Goal: Information Seeking & Learning: Learn about a topic

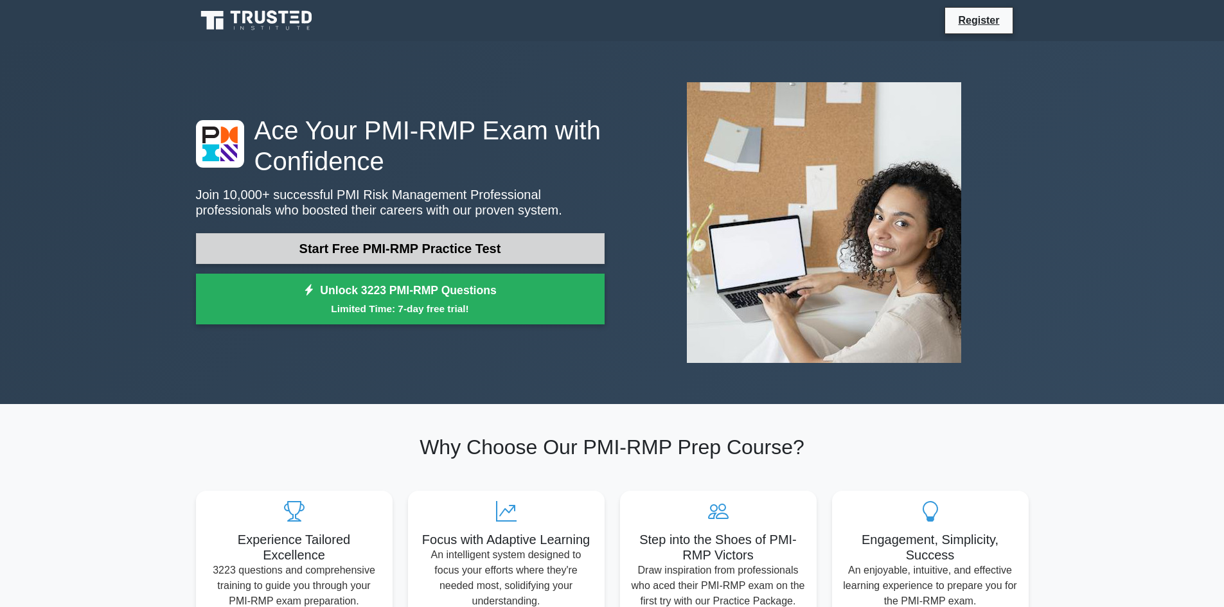
click at [438, 241] on link "Start Free PMI-RMP Practice Test" at bounding box center [400, 248] width 408 height 31
click at [439, 249] on link "Start Free PMI-RMP Practice Test" at bounding box center [400, 248] width 408 height 31
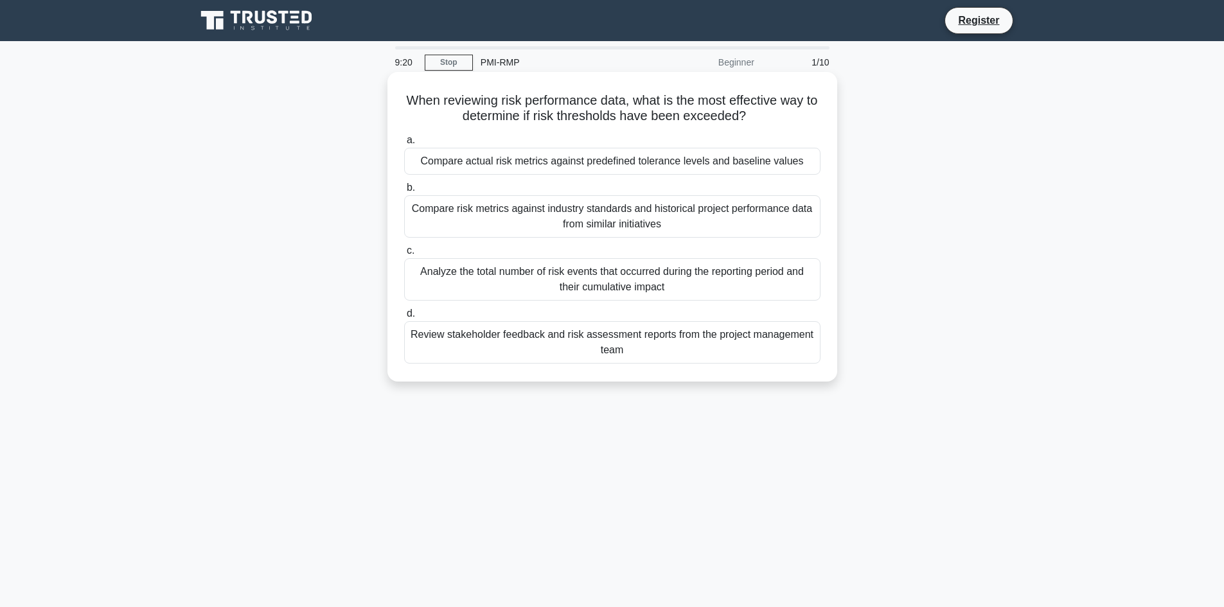
click at [642, 158] on div "Compare actual risk metrics against predefined tolerance levels and baseline va…" at bounding box center [612, 161] width 416 height 27
click at [404, 145] on input "a. Compare actual risk metrics against predefined tolerance levels and baseline…" at bounding box center [404, 140] width 0 height 8
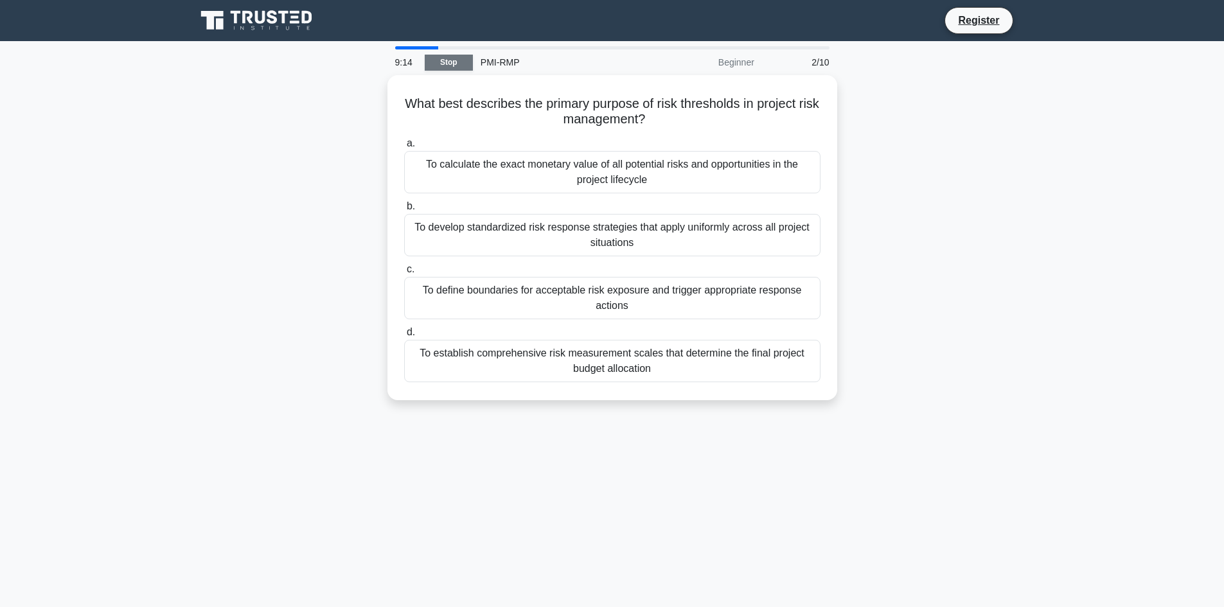
click at [466, 60] on link "Stop" at bounding box center [449, 63] width 48 height 16
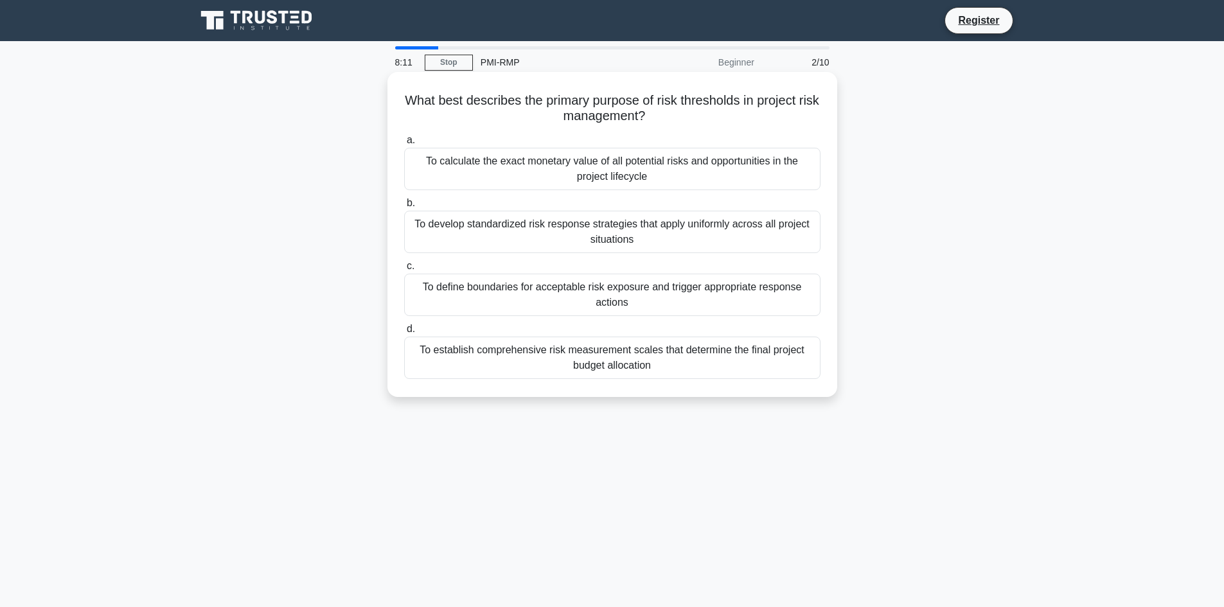
click at [611, 288] on div "To define boundaries for acceptable risk exposure and trigger appropriate respo…" at bounding box center [612, 295] width 416 height 42
click at [404, 270] on input "c. To define boundaries for acceptable risk exposure and trigger appropriate re…" at bounding box center [404, 266] width 0 height 8
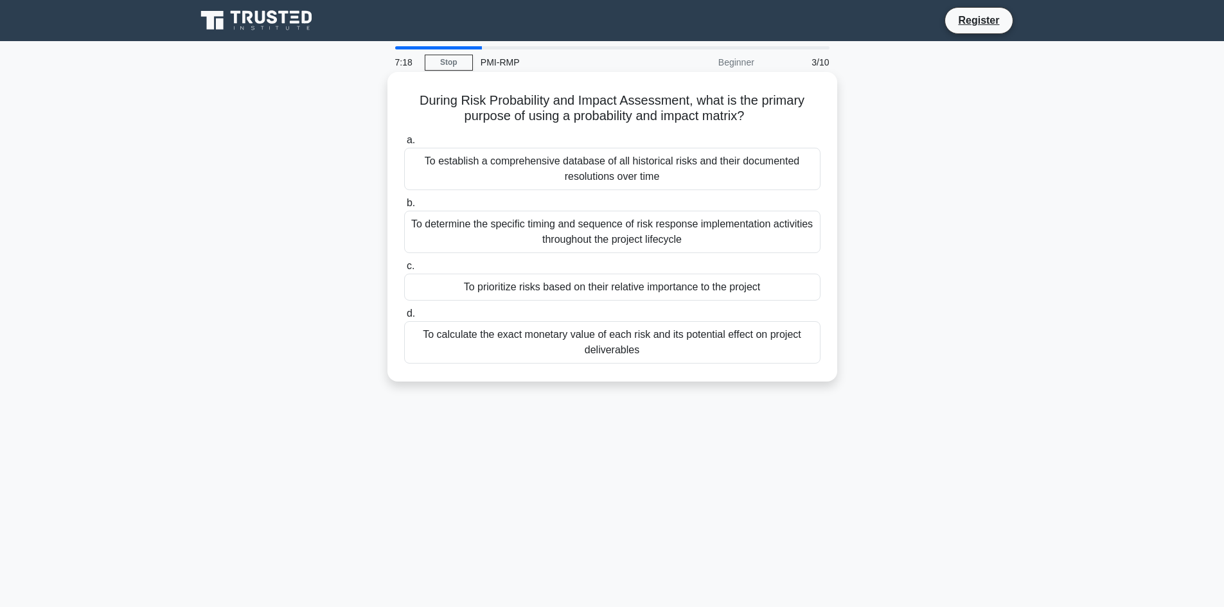
click at [683, 348] on div "To calculate the exact monetary value of each risk and its potential effect on …" at bounding box center [612, 342] width 416 height 42
click at [404, 318] on input "d. To calculate the exact monetary value of each risk and its potential effect …" at bounding box center [404, 314] width 0 height 8
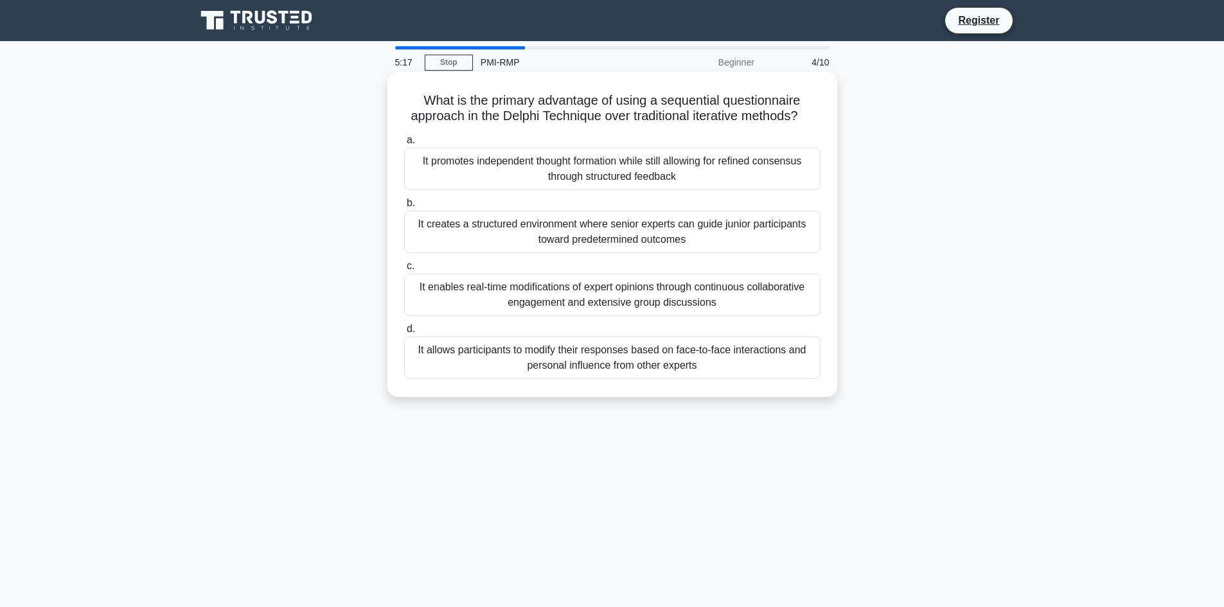
click at [608, 182] on div "It promotes independent thought formation while still allowing for refined cons…" at bounding box center [612, 169] width 416 height 42
click at [404, 145] on input "a. It promotes independent thought formation while still allowing for refined c…" at bounding box center [404, 140] width 0 height 8
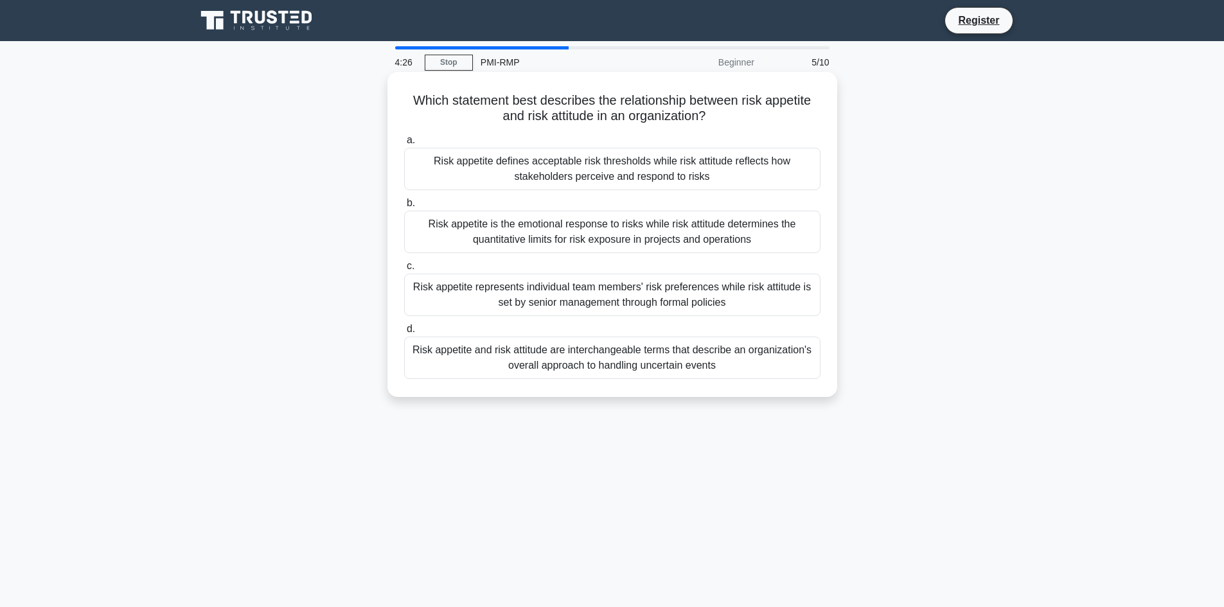
click at [615, 236] on div "Risk appetite is the emotional response to risks while risk attitude determines…" at bounding box center [612, 232] width 416 height 42
click at [404, 207] on input "b. Risk appetite is the emotional response to risks while risk attitude determi…" at bounding box center [404, 203] width 0 height 8
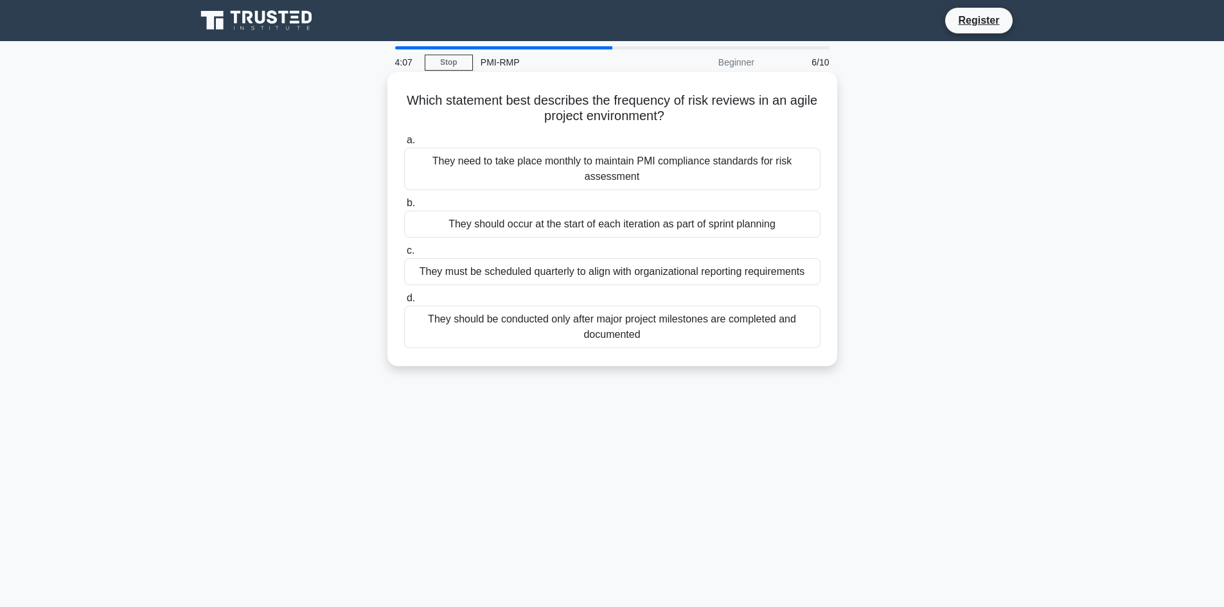
click at [742, 227] on div "They should occur at the start of each iteration as part of sprint planning" at bounding box center [612, 224] width 416 height 27
click at [404, 207] on input "b. They should occur at the start of each iteration as part of sprint planning" at bounding box center [404, 203] width 0 height 8
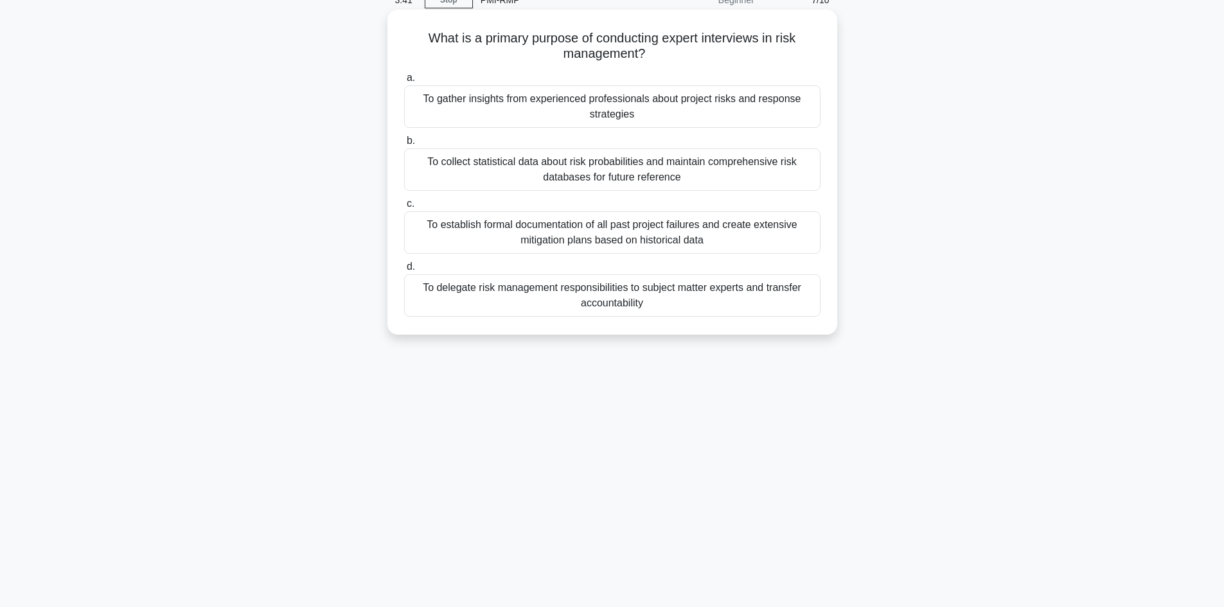
scroll to position [63, 0]
click at [678, 115] on div "To gather insights from experienced professionals about project risks and respo…" at bounding box center [612, 106] width 416 height 42
click at [404, 82] on input "a. To gather insights from experienced professionals about project risks and re…" at bounding box center [404, 77] width 0 height 8
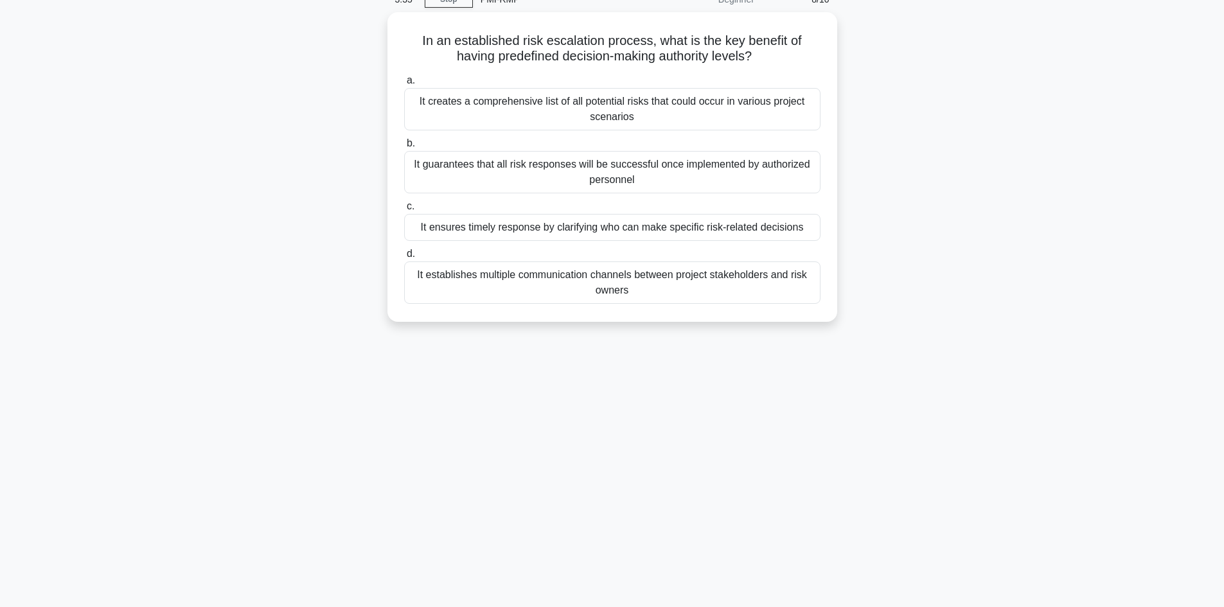
scroll to position [0, 0]
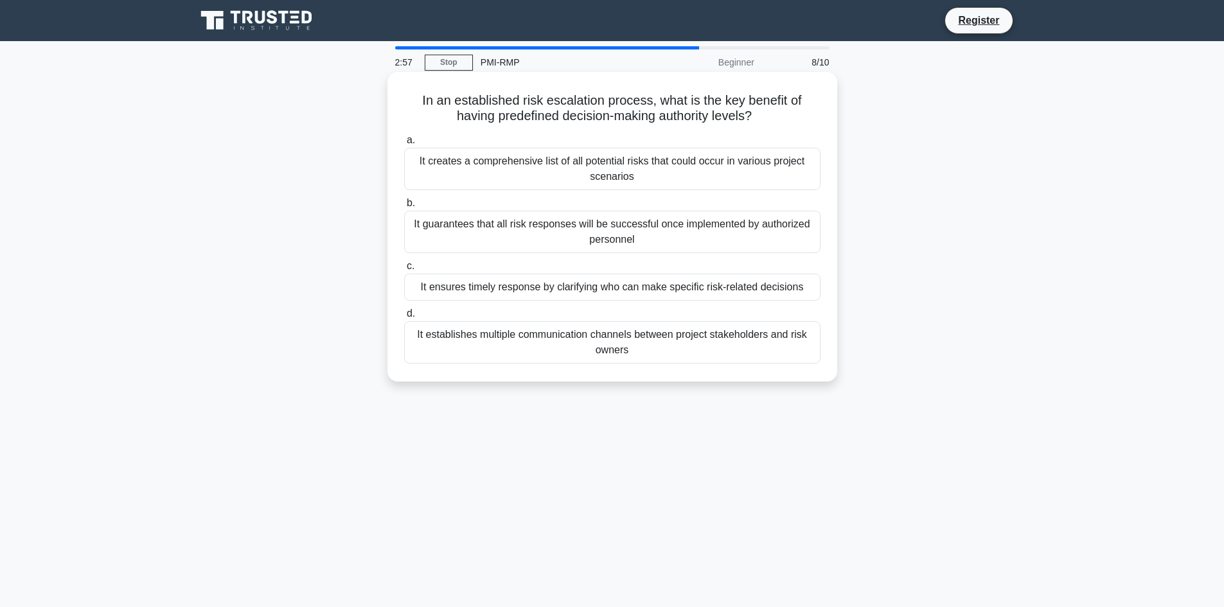
click at [628, 286] on div "It ensures timely response by clarifying who can make specific risk-related dec…" at bounding box center [612, 287] width 416 height 27
click at [404, 270] on input "c. It ensures timely response by clarifying who can make specific risk-related …" at bounding box center [404, 266] width 0 height 8
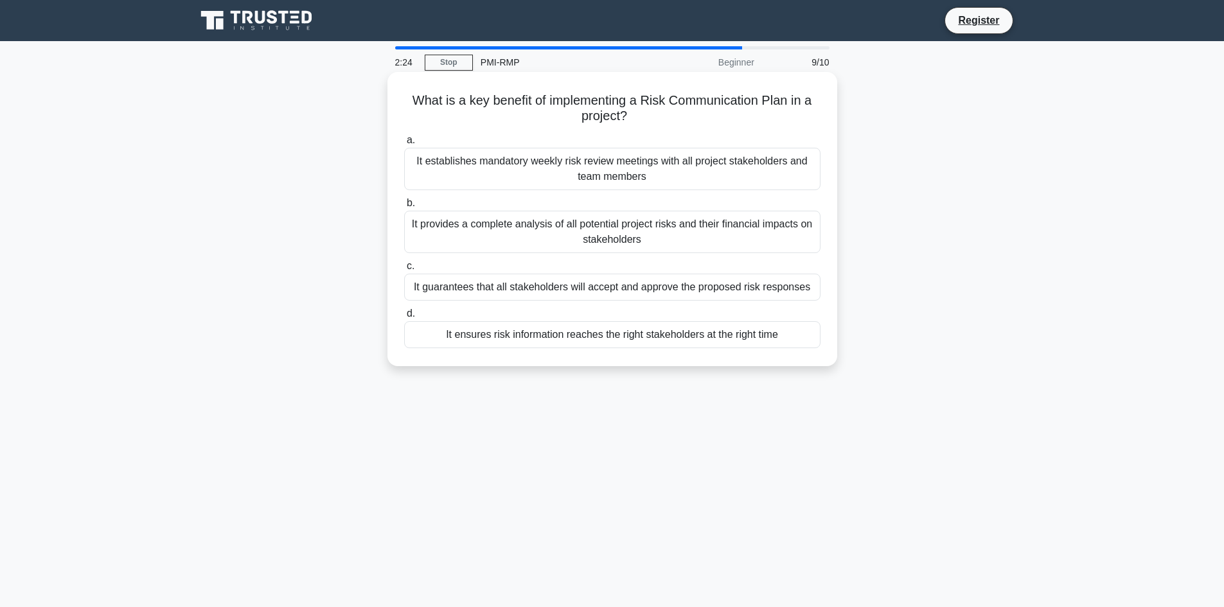
click at [674, 328] on div "It ensures risk information reaches the right stakeholders at the right time" at bounding box center [612, 334] width 416 height 27
click at [404, 318] on input "d. It ensures risk information reaches the right stakeholders at the right time" at bounding box center [404, 314] width 0 height 8
click at [645, 288] on div "At the point of risk identification, when the risk's characteristics are clear" at bounding box center [612, 287] width 416 height 27
click at [404, 270] on input "c. At the point of risk identification, when the risk's characteristics are cle…" at bounding box center [404, 266] width 0 height 8
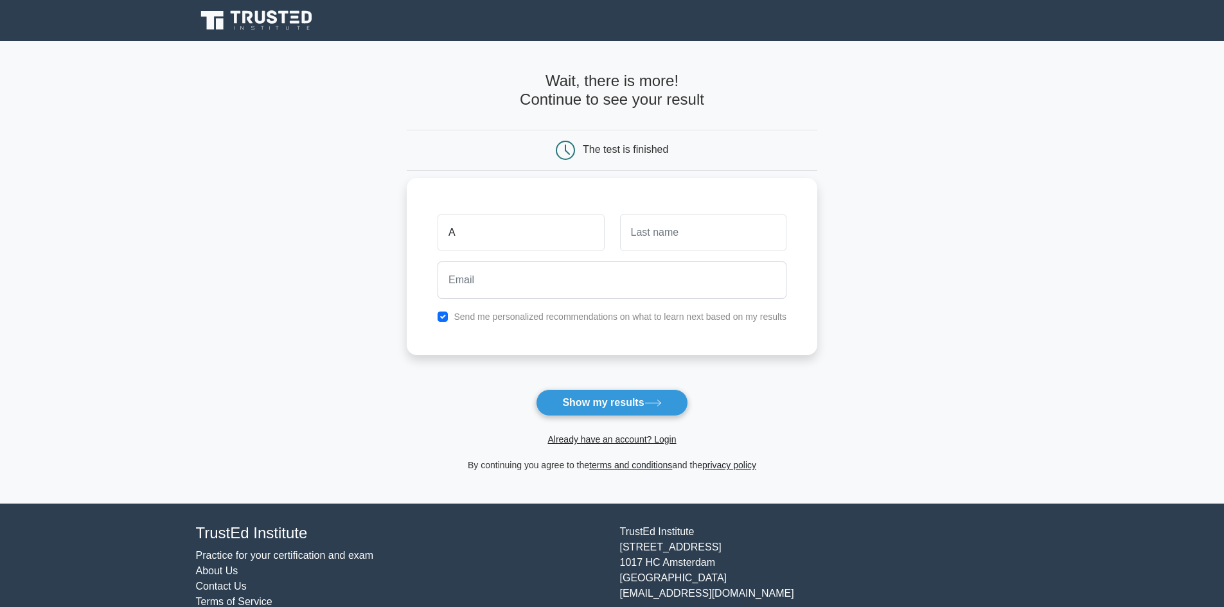
type input "Ariel"
click at [699, 238] on input "text" at bounding box center [703, 232] width 166 height 37
type input "Edmonds"
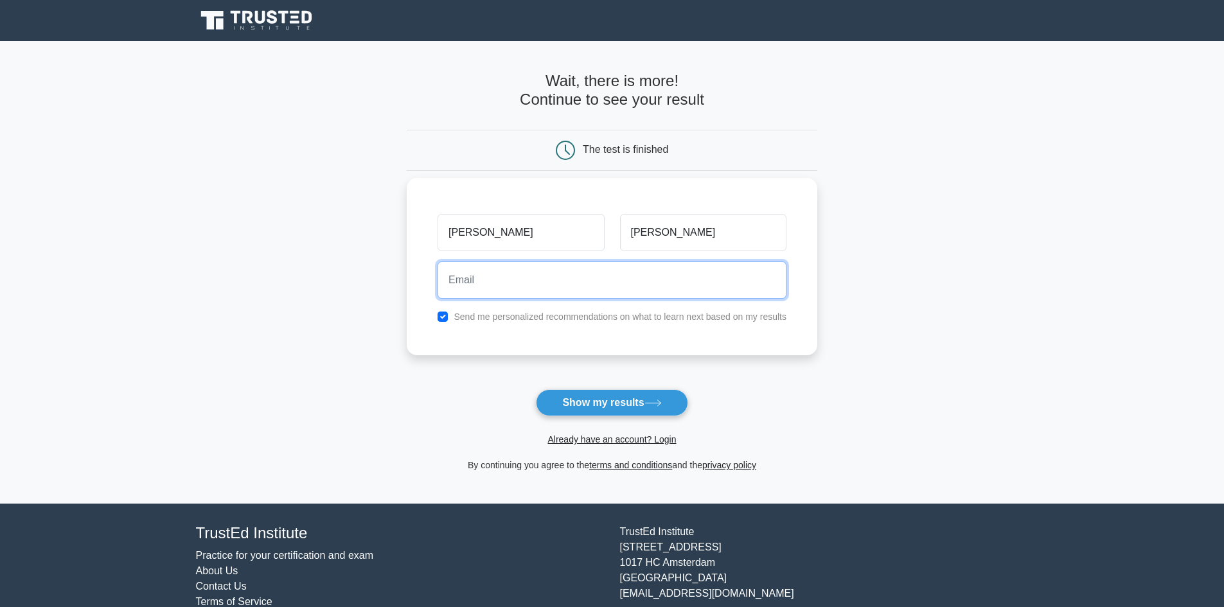
click at [626, 298] on input "email" at bounding box center [611, 279] width 349 height 37
type input "arieledmonds@ykkap.com"
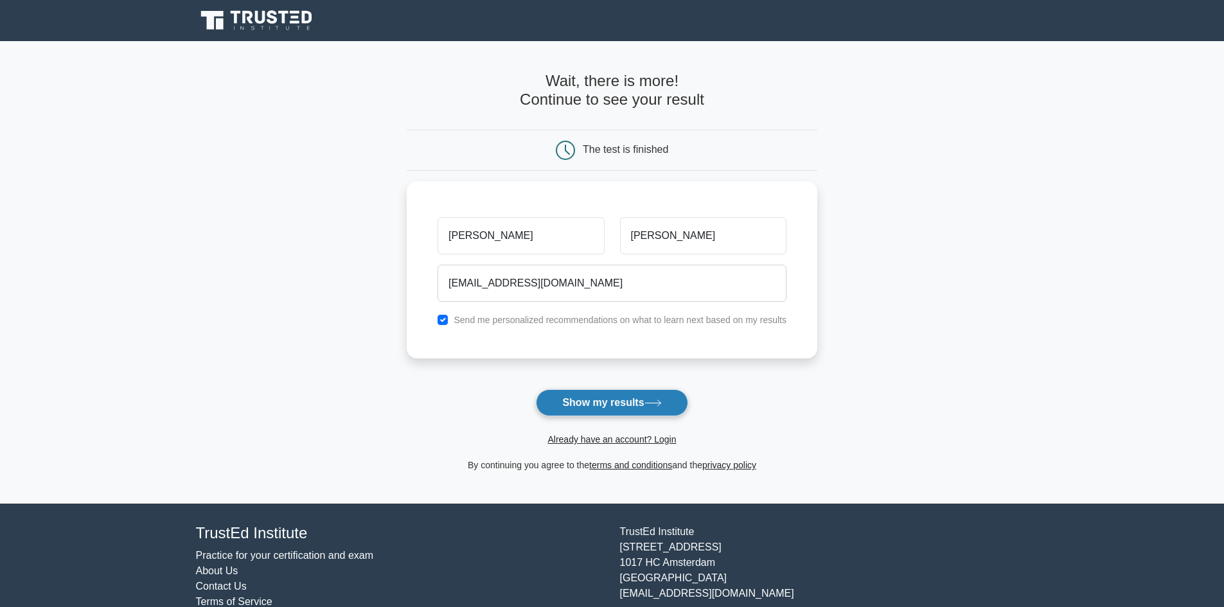
click at [644, 400] on button "Show my results" at bounding box center [612, 402] width 152 height 27
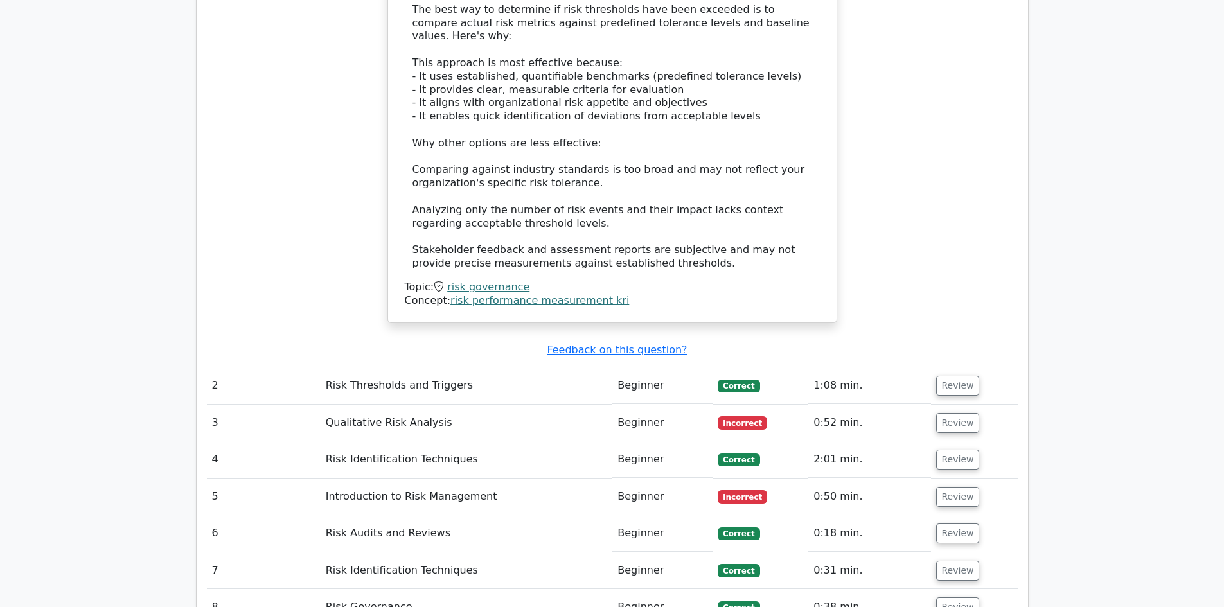
scroll to position [1540, 0]
drag, startPoint x: 385, startPoint y: 319, endPoint x: 428, endPoint y: 308, distance: 43.6
click at [428, 404] on td "Qualitative Risk Analysis" at bounding box center [466, 422] width 292 height 37
click at [437, 404] on td "Qualitative Risk Analysis" at bounding box center [466, 422] width 292 height 37
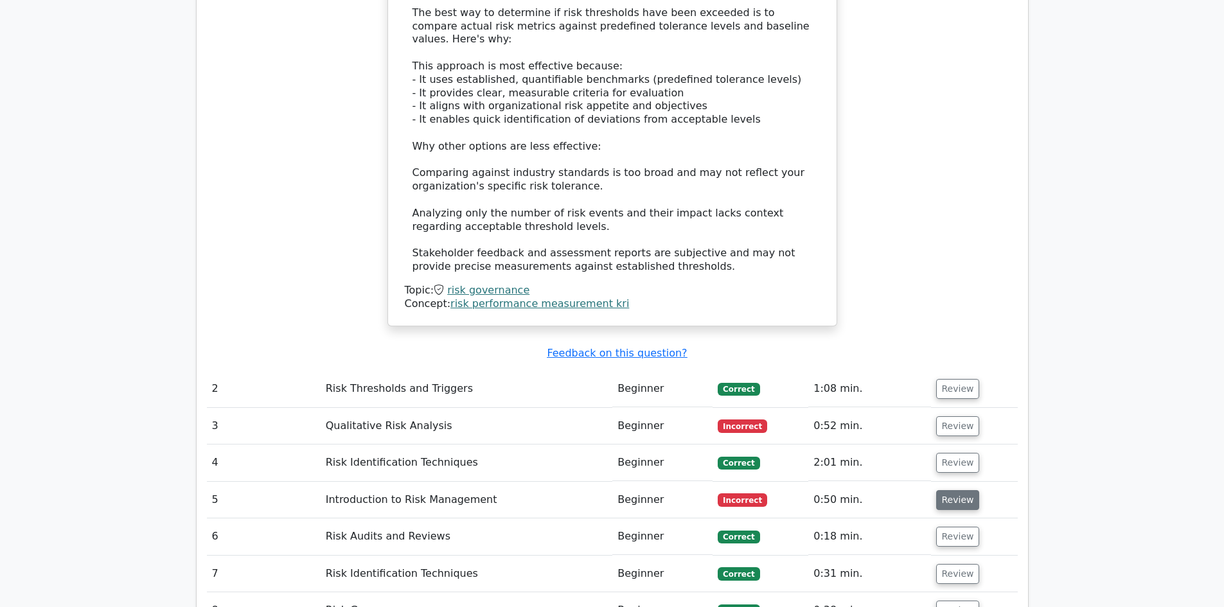
scroll to position [1536, 0]
click at [949, 491] on button "Review" at bounding box center [958, 501] width 44 height 20
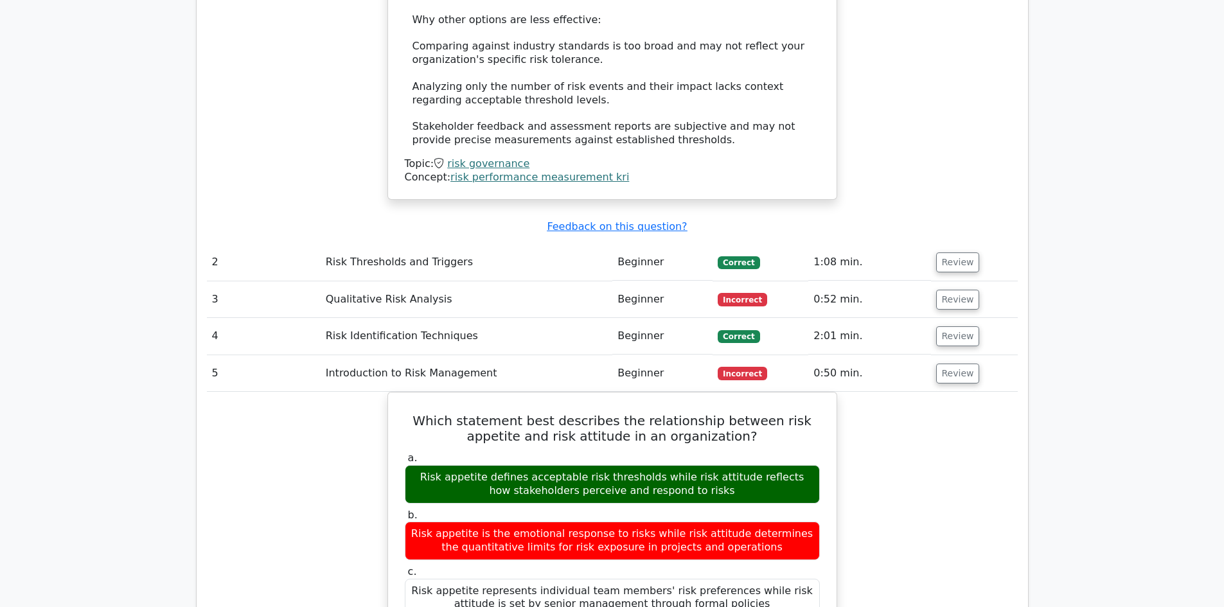
scroll to position [1664, 0]
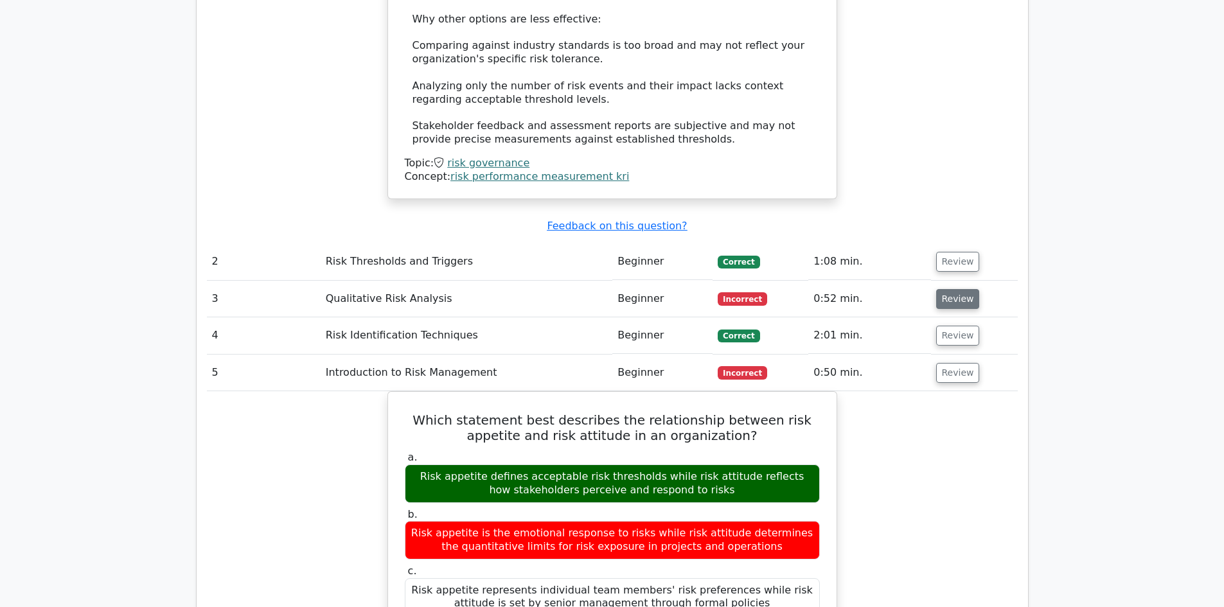
click at [966, 289] on button "Review" at bounding box center [958, 299] width 44 height 20
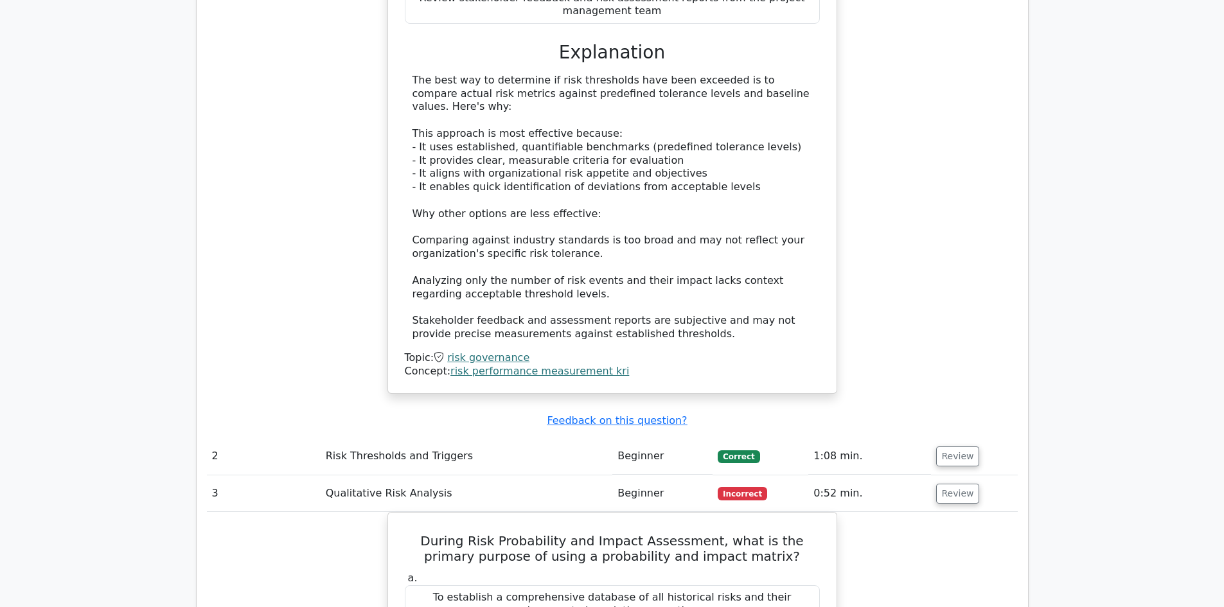
scroll to position [1471, 0]
